Goal: Information Seeking & Learning: Learn about a topic

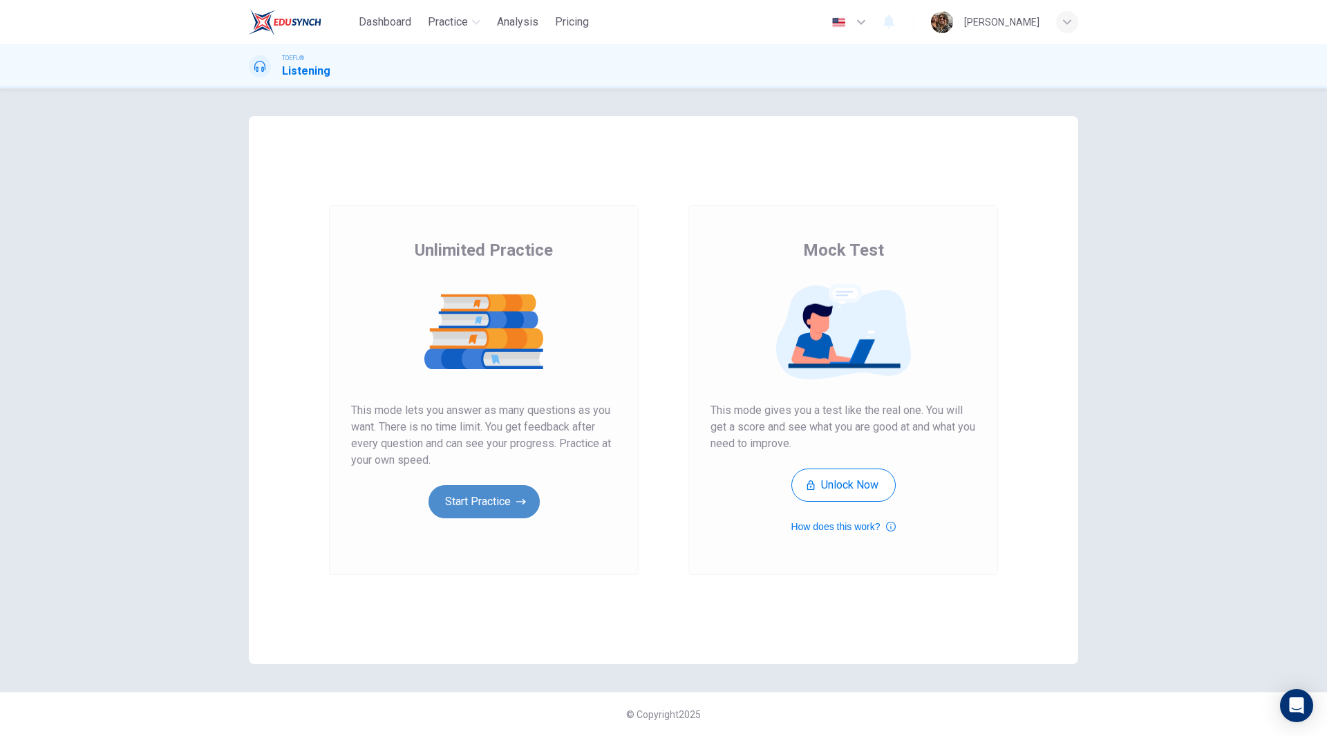
click at [484, 495] on button "Start Practice" at bounding box center [483, 501] width 111 height 33
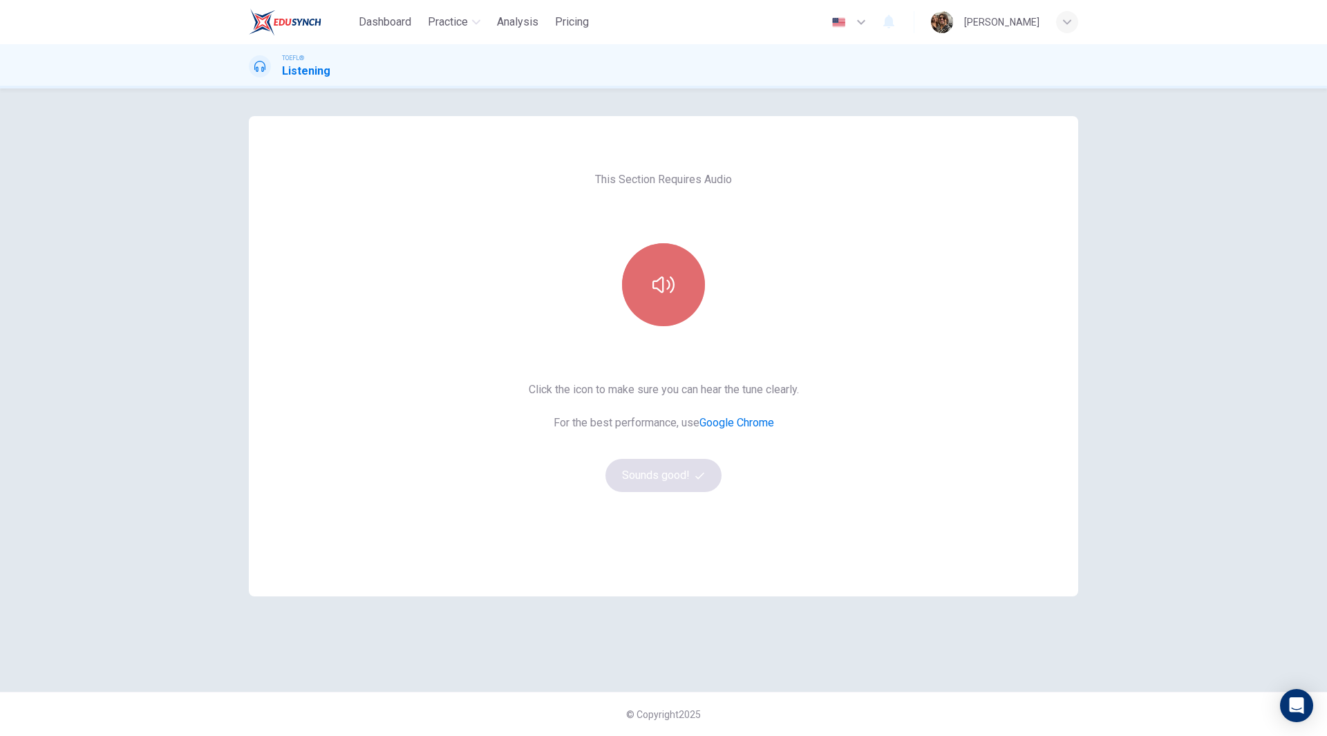
click at [692, 281] on button "button" at bounding box center [663, 284] width 83 height 83
click at [676, 477] on button "Sounds good!" at bounding box center [663, 475] width 116 height 33
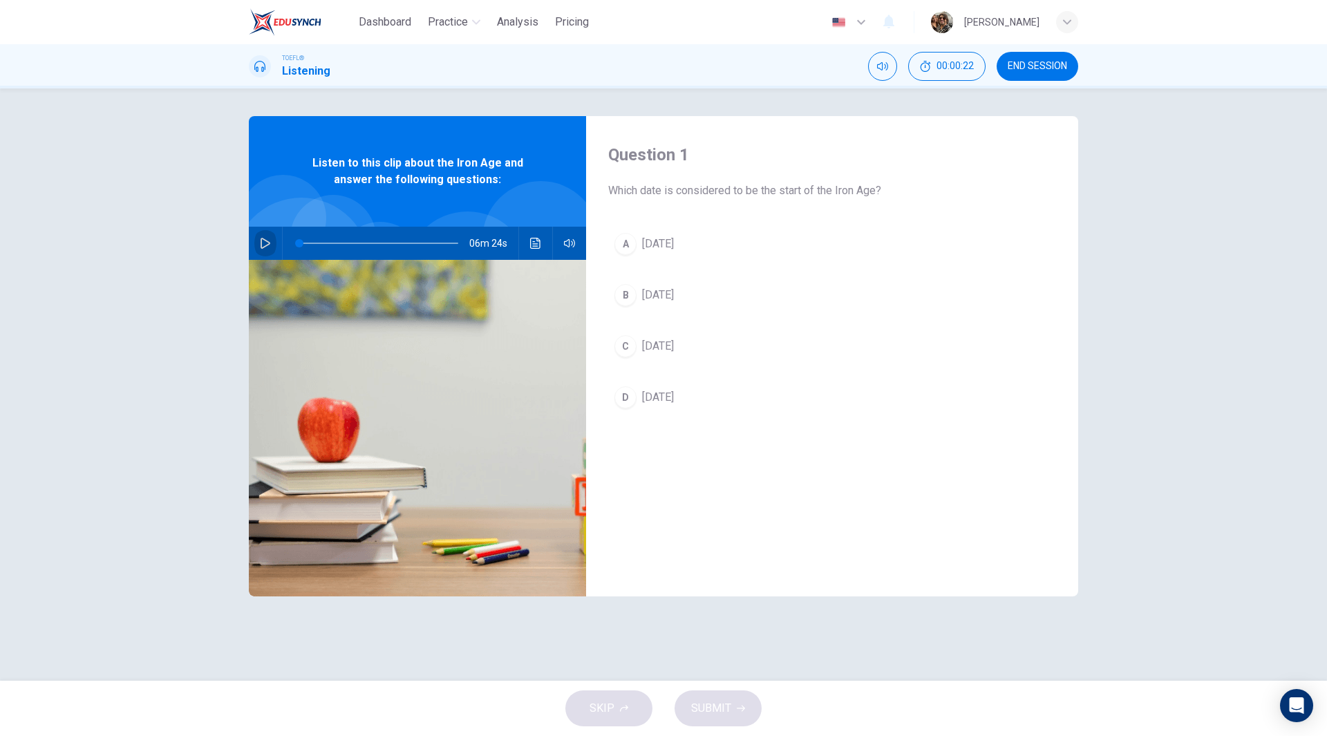
click at [259, 245] on button "button" at bounding box center [265, 243] width 22 height 33
click at [265, 238] on icon "button" at bounding box center [265, 243] width 11 height 11
type input "17"
